Goal: Information Seeking & Learning: Understand process/instructions

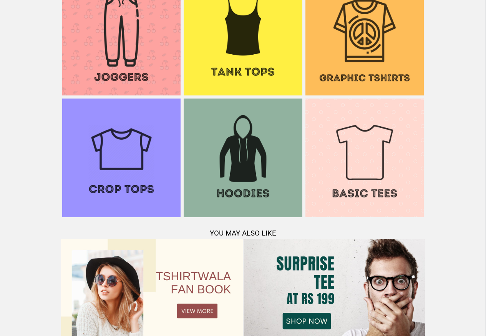
scroll to position [742, 0]
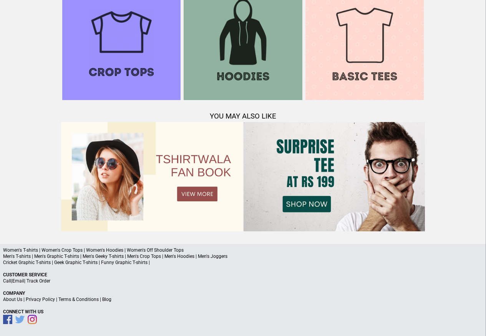
click at [91, 299] on link "Terms & Conditions" at bounding box center [78, 298] width 40 height 5
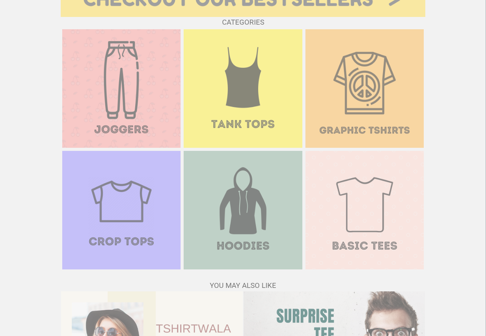
scroll to position [742, 0]
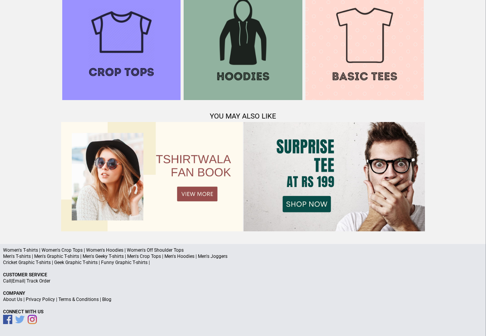
click at [45, 300] on link "Privacy Policy" at bounding box center [40, 298] width 29 height 5
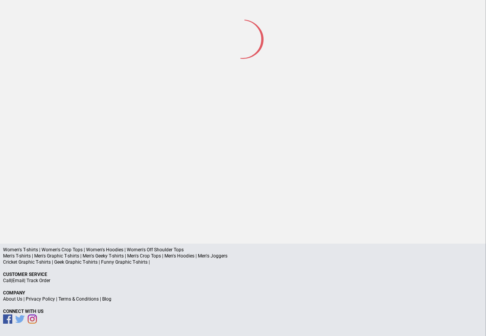
scroll to position [36, 0]
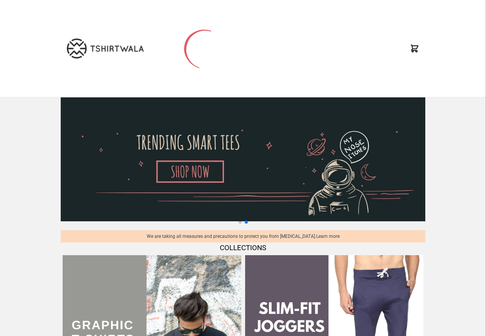
click at [76, 13] on div at bounding box center [157, 48] width 180 height 85
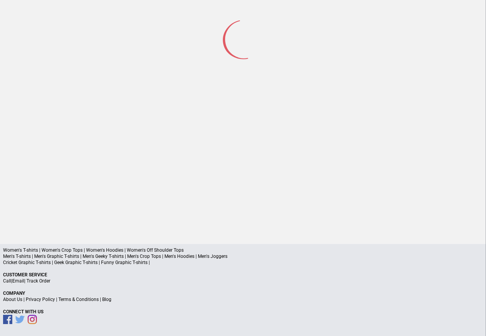
scroll to position [36, 0]
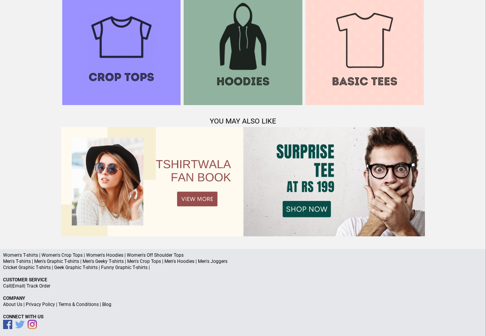
scroll to position [742, 0]
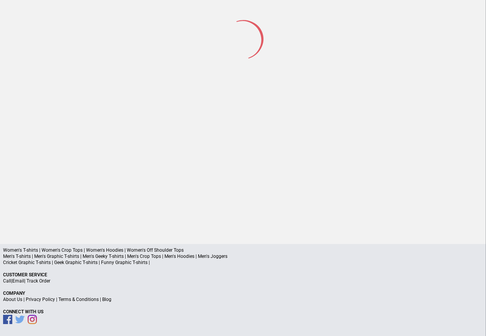
scroll to position [36, 0]
